Goal: Navigation & Orientation: Find specific page/section

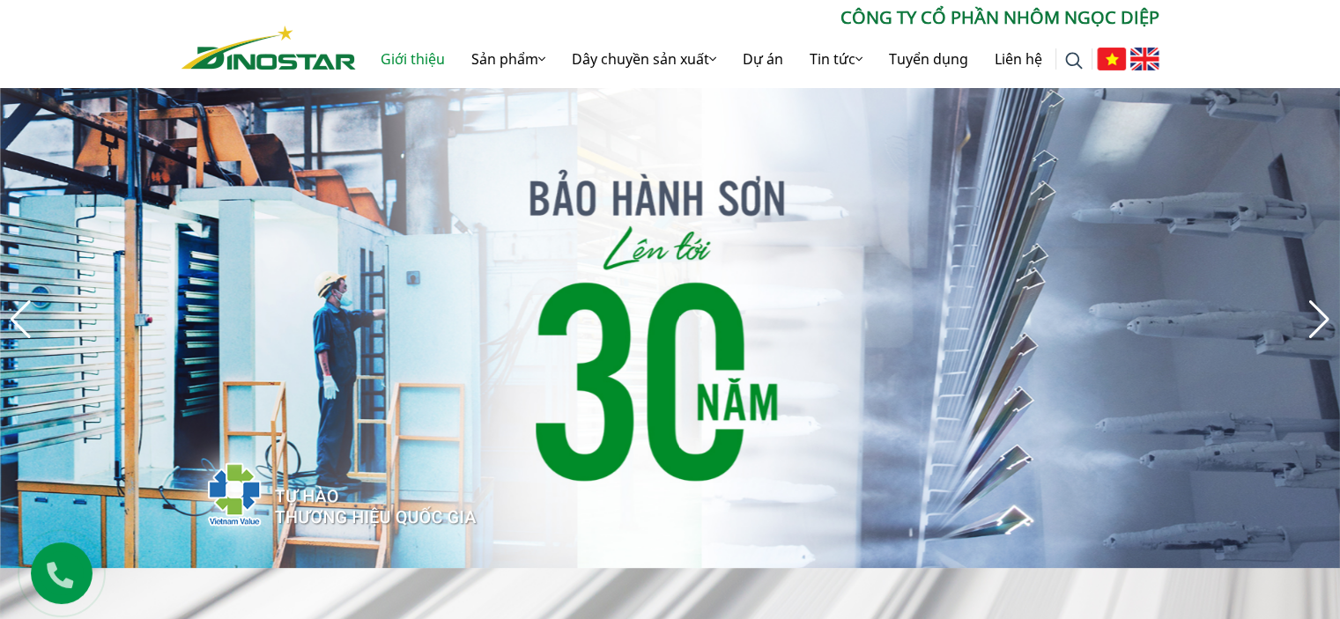
click at [395, 57] on link "Giới thiệu" at bounding box center [412, 59] width 91 height 56
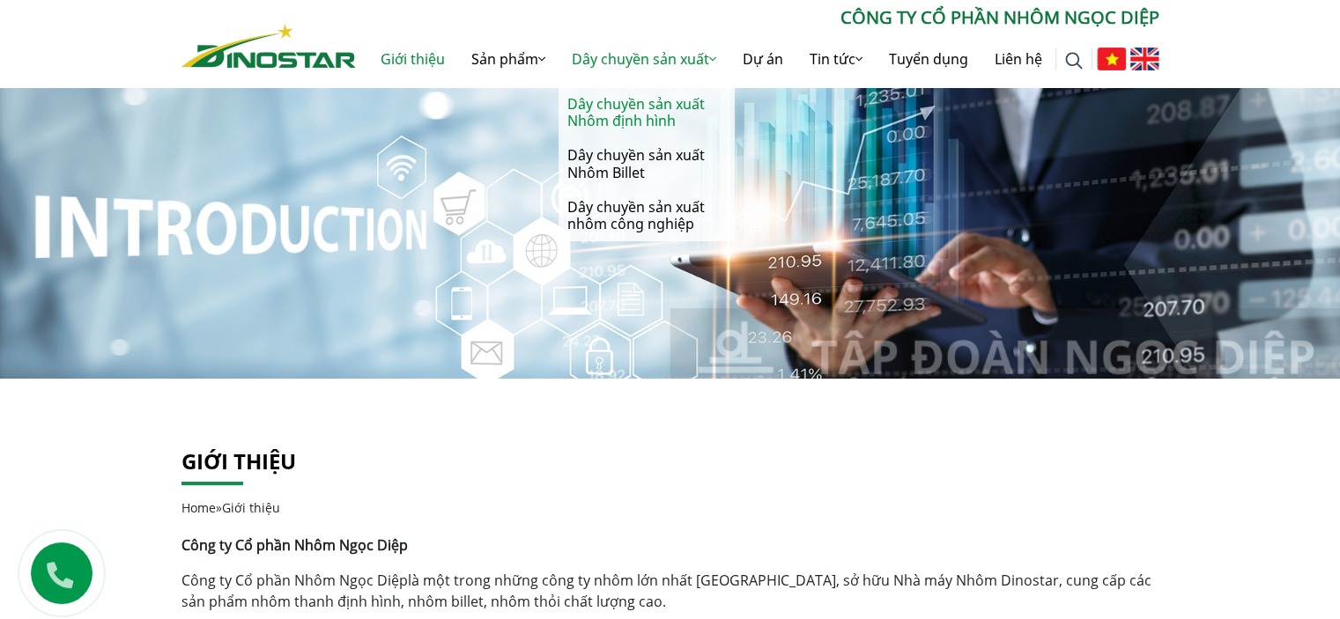
click at [666, 112] on link "Dây chuyền sản xuất Nhôm định hình" at bounding box center [646, 112] width 176 height 51
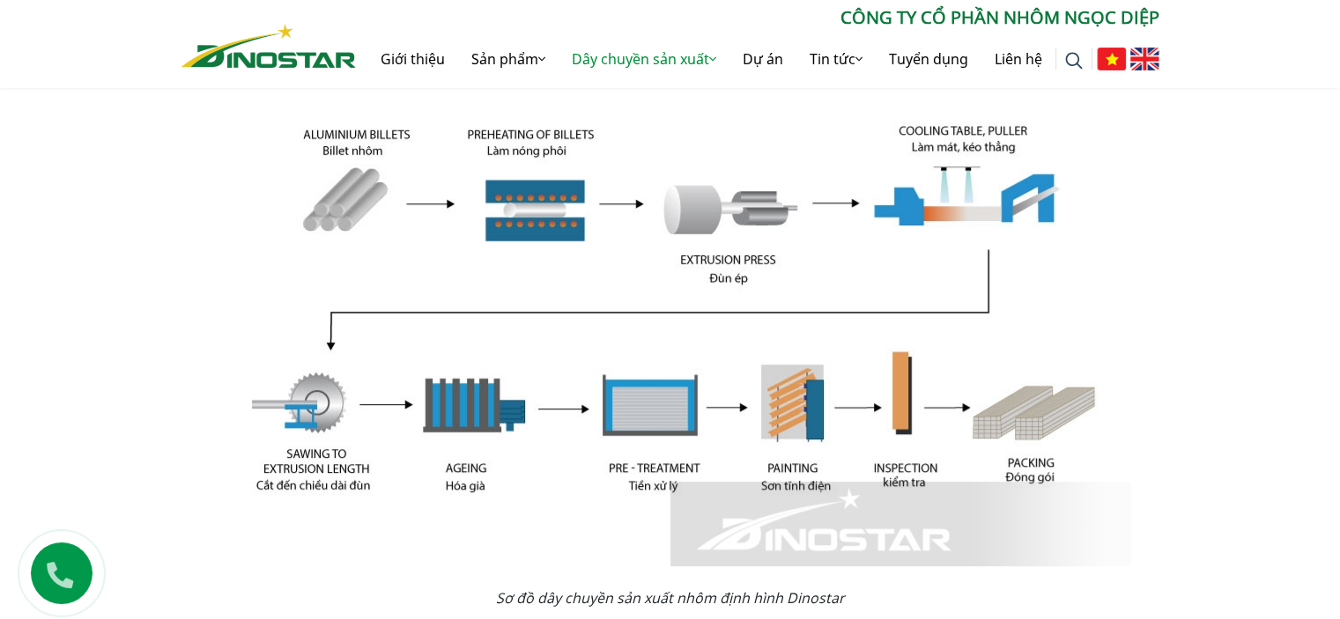
scroll to position [295, 0]
